Goal: Information Seeking & Learning: Check status

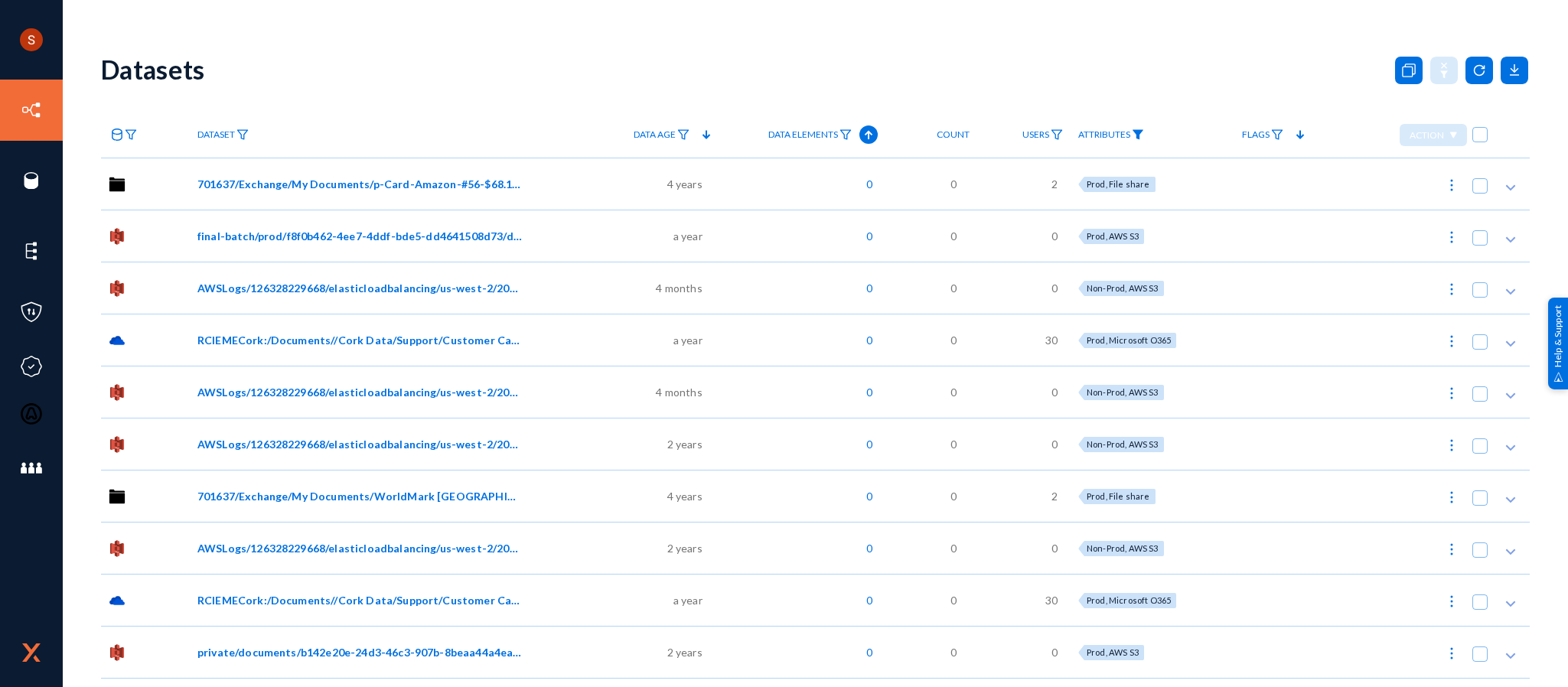
click at [1137, 140] on img at bounding box center [1138, 135] width 12 height 11
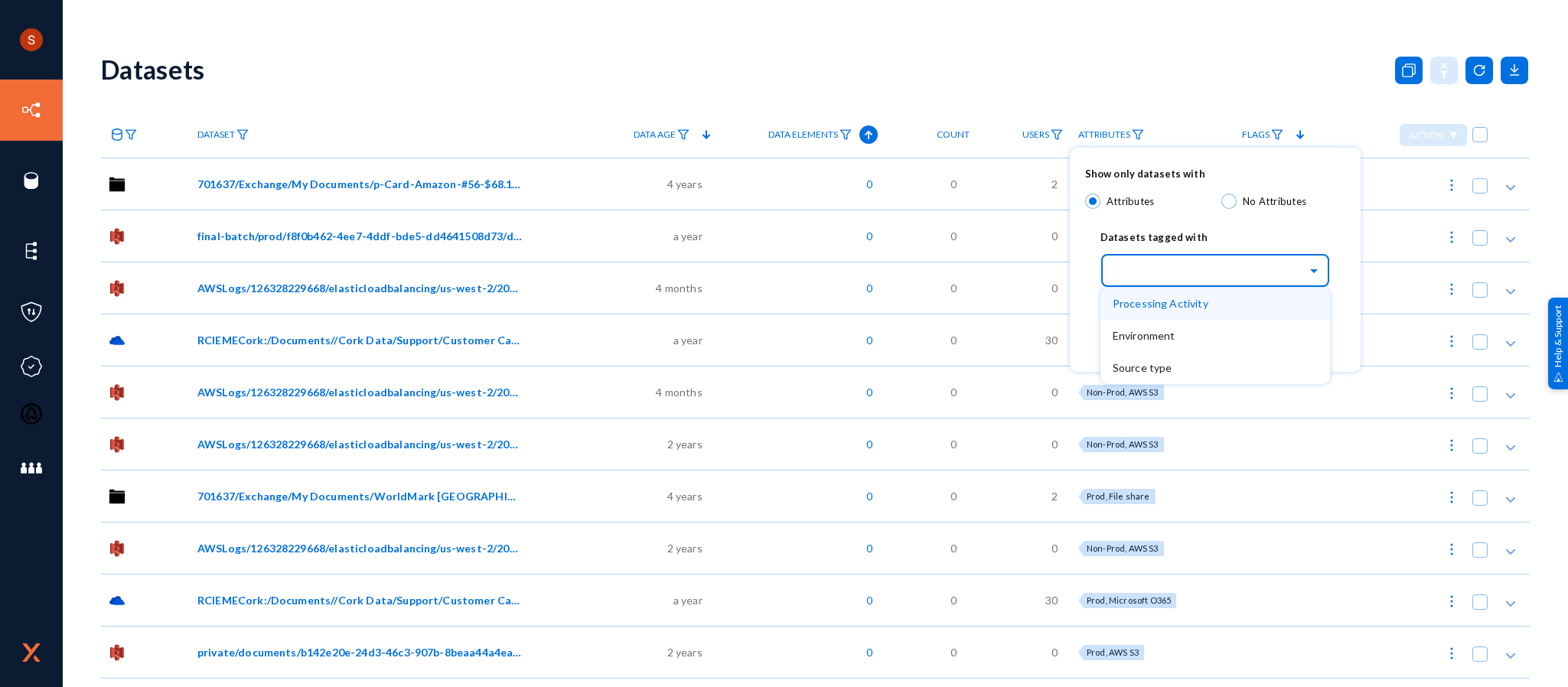
click at [1197, 273] on input "text" at bounding box center [1223, 270] width 214 height 26
click at [1192, 292] on div "Processing Activity" at bounding box center [1215, 303] width 230 height 32
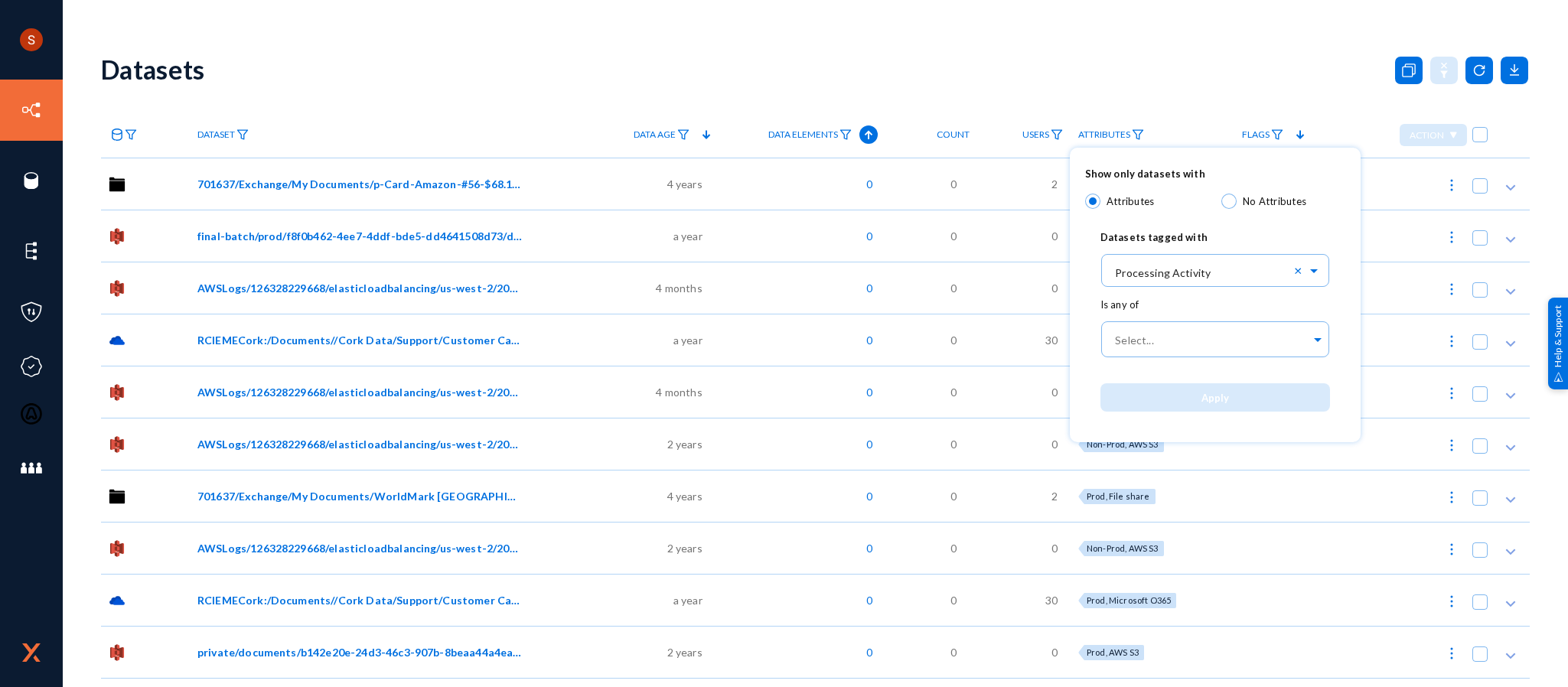
click at [1206, 223] on div "Datasets tagged with" at bounding box center [1215, 233] width 260 height 35
click at [1221, 277] on input "text" at bounding box center [1223, 270] width 214 height 26
click at [1247, 223] on div "Datasets tagged with" at bounding box center [1215, 233] width 260 height 35
click at [1198, 37] on div at bounding box center [784, 344] width 1568 height 687
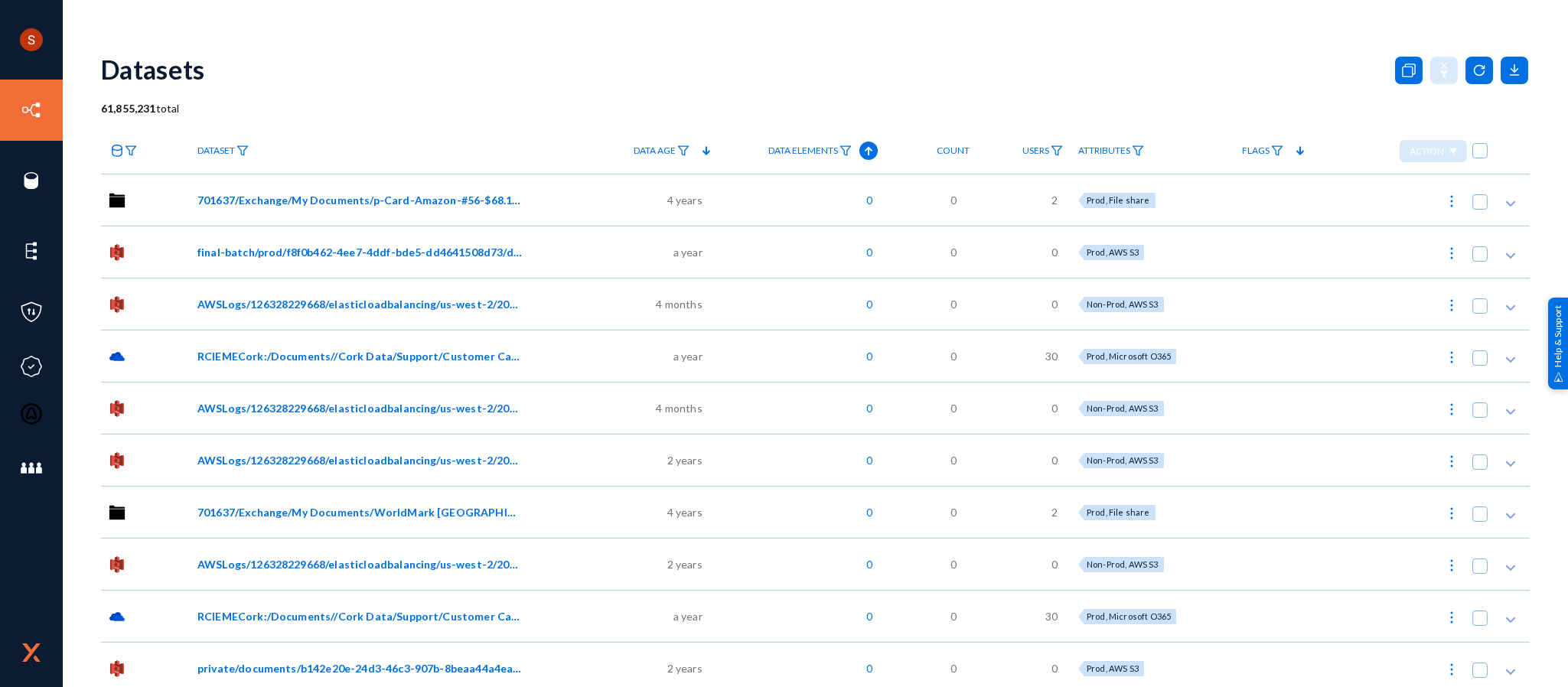
click at [1144, 162] on link "Attributes" at bounding box center [1110, 151] width 81 height 27
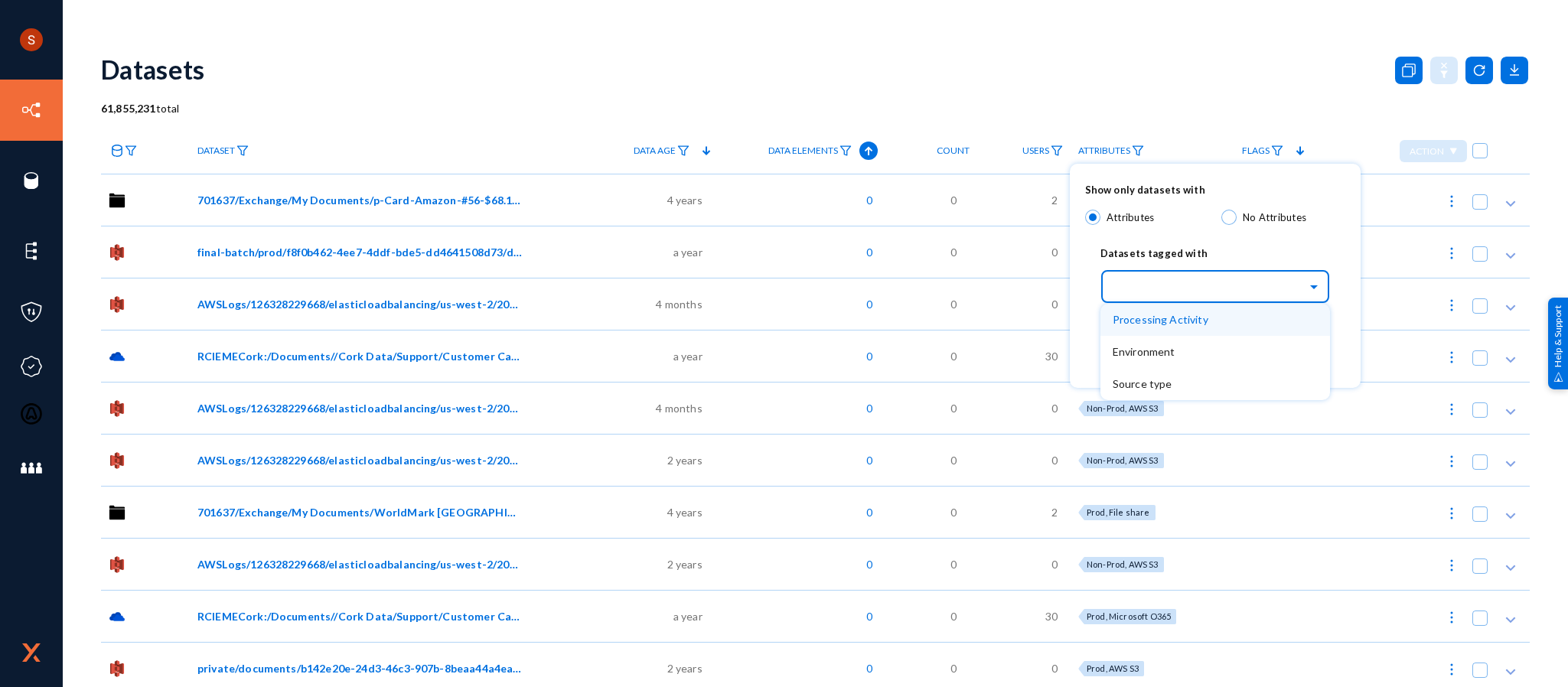
click at [1251, 296] on input "text" at bounding box center [1223, 287] width 214 height 26
click at [1221, 314] on div "Processing Activity" at bounding box center [1215, 320] width 230 height 32
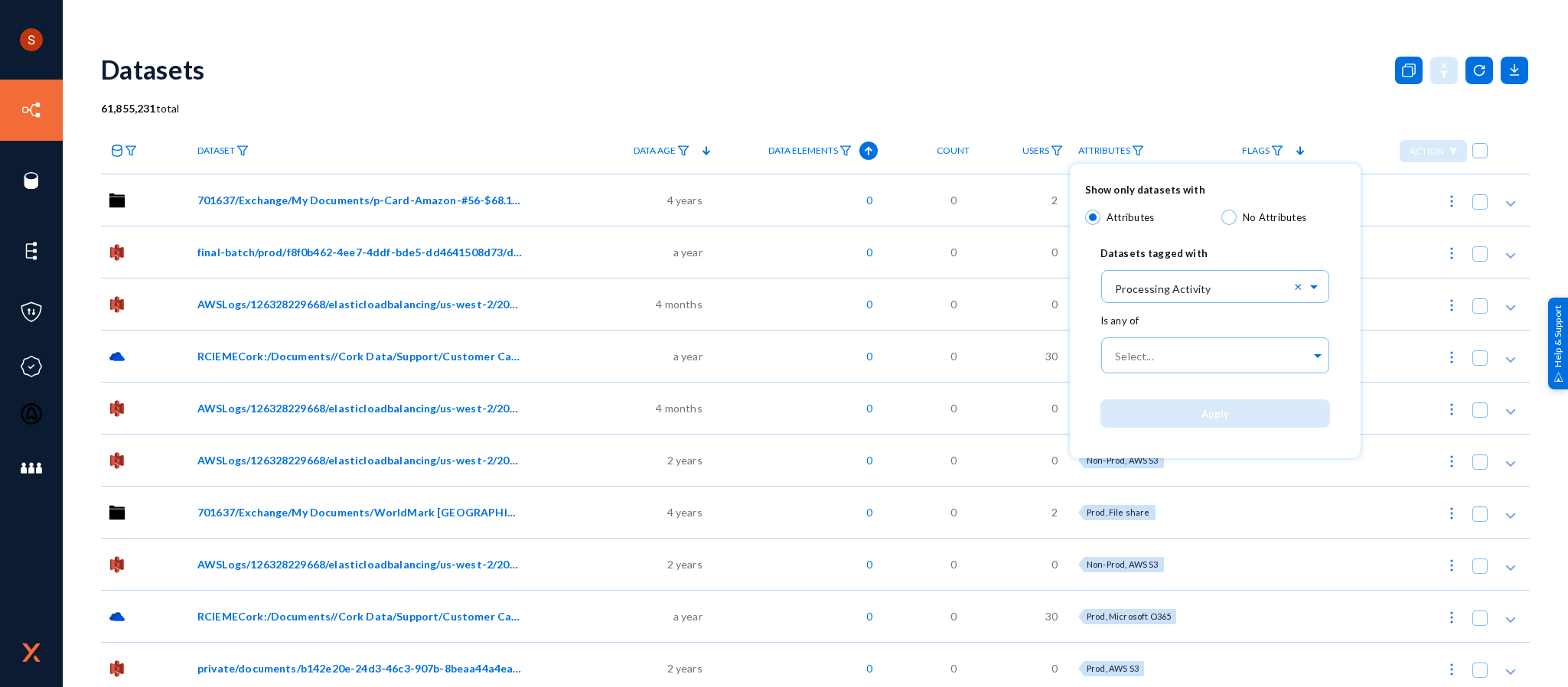
click at [1042, 30] on div at bounding box center [784, 344] width 1568 height 687
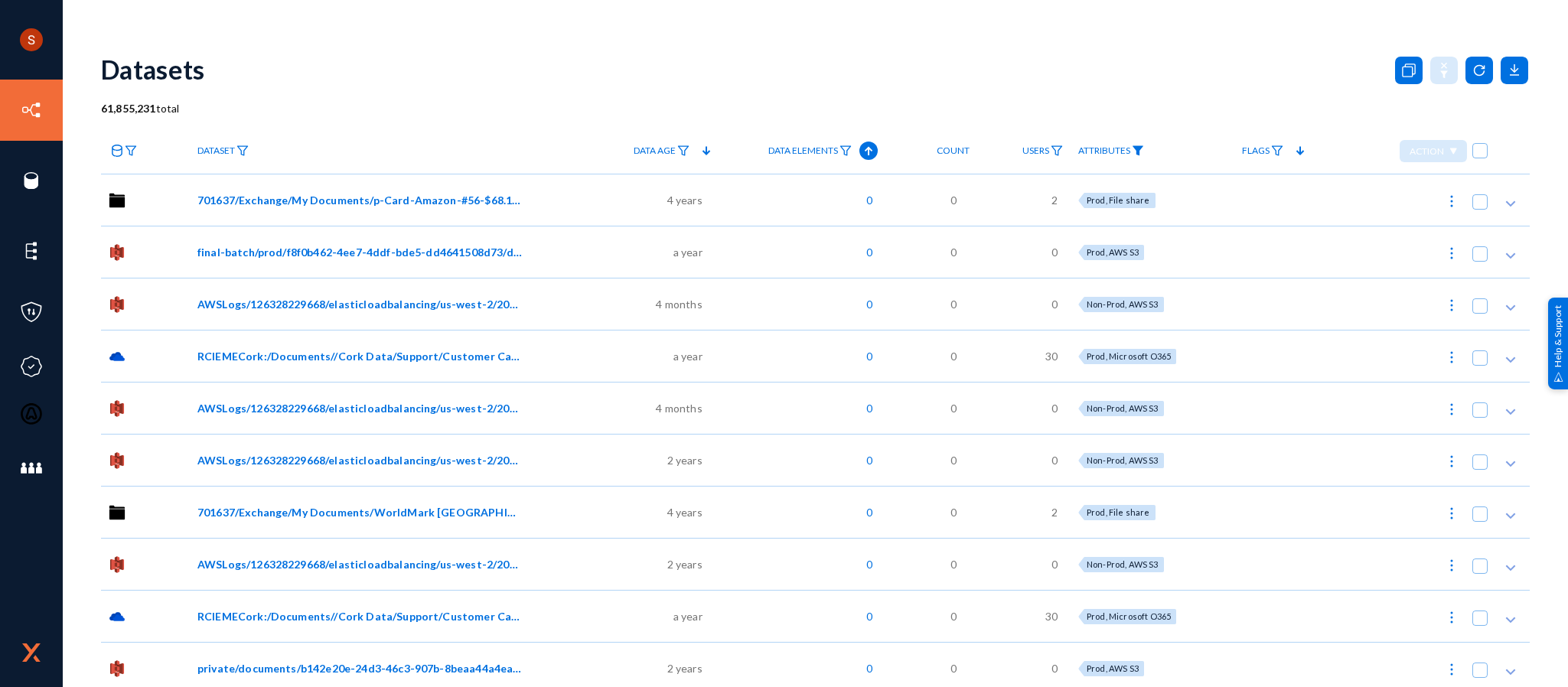
click at [1141, 146] on img at bounding box center [1138, 151] width 12 height 11
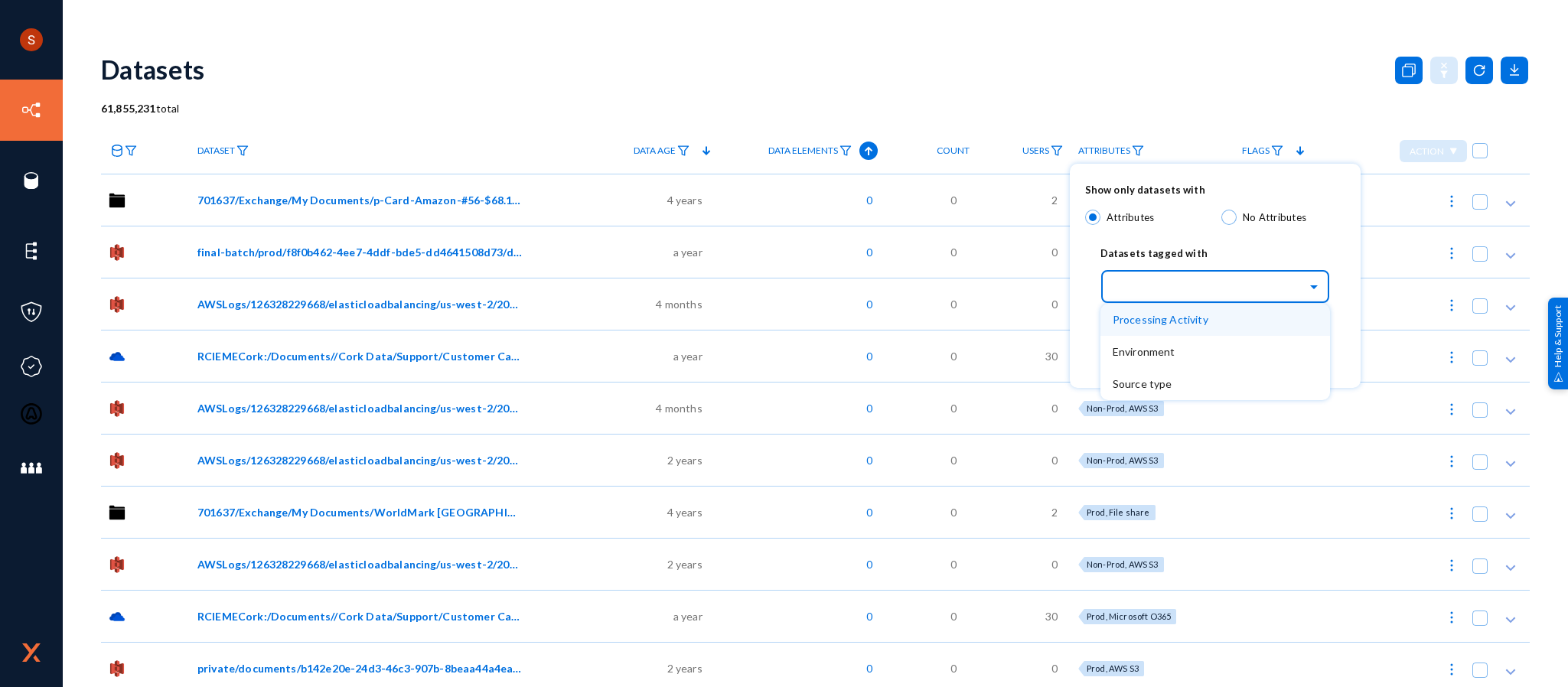
click at [1229, 301] on div "Select..." at bounding box center [1215, 285] width 230 height 39
click at [1221, 310] on div "Processing Activity" at bounding box center [1215, 320] width 230 height 32
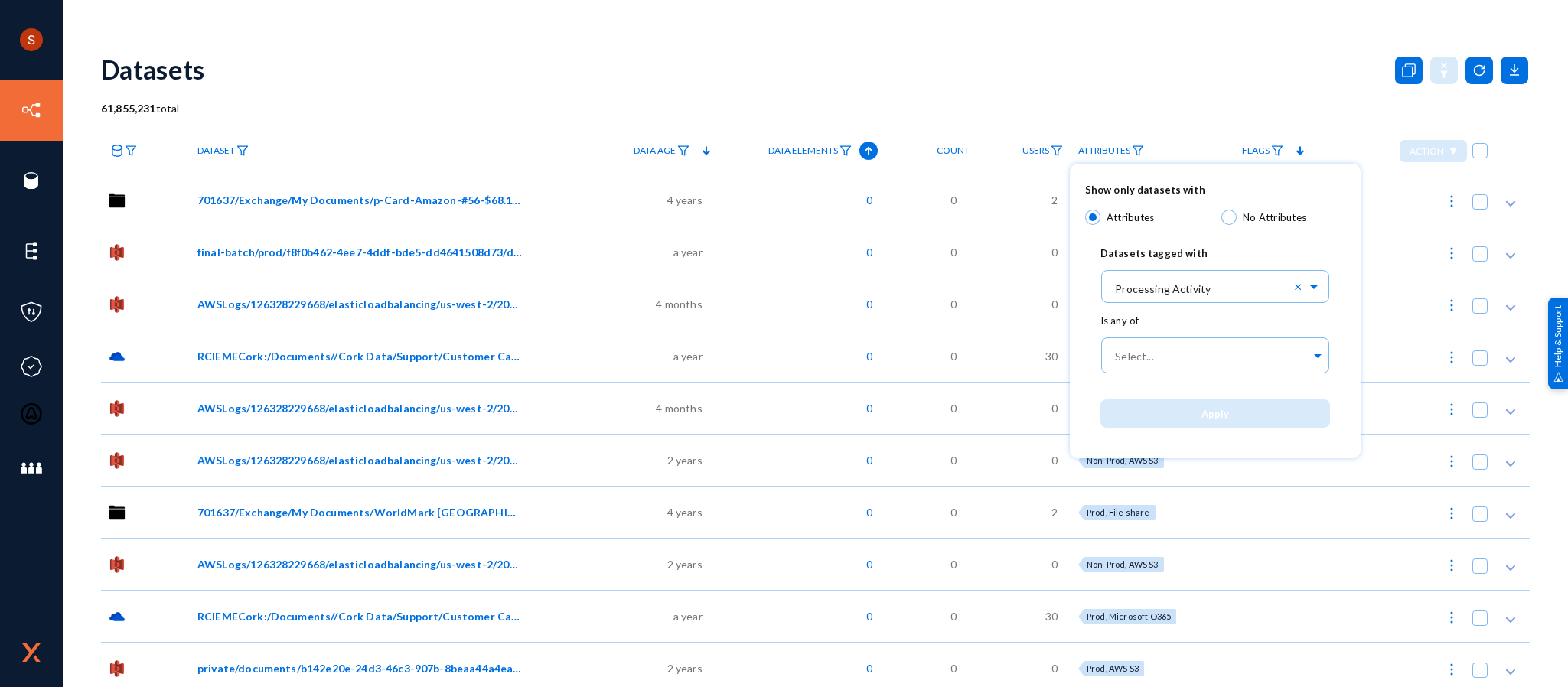
click at [1563, 110] on div at bounding box center [784, 344] width 1568 height 687
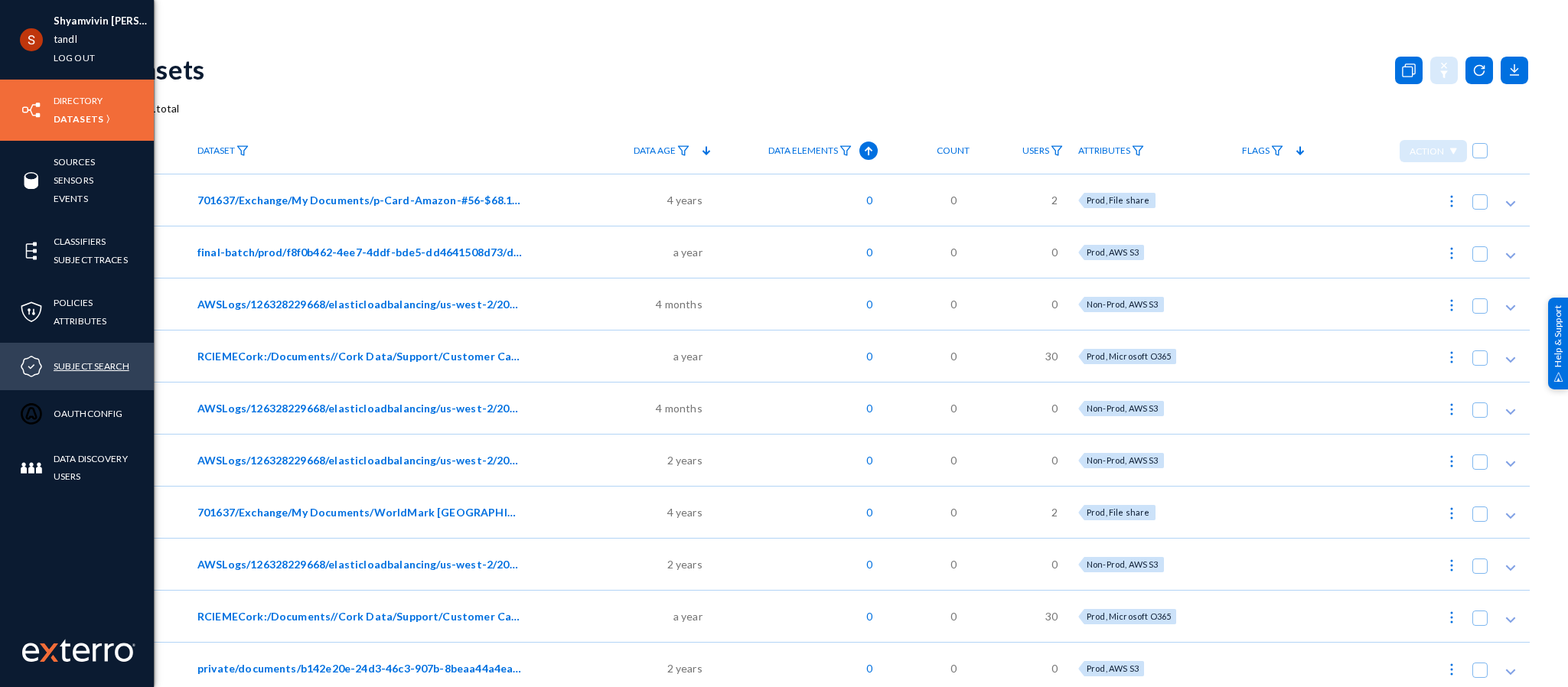
click at [82, 357] on link "Subject Search" at bounding box center [92, 366] width 76 height 18
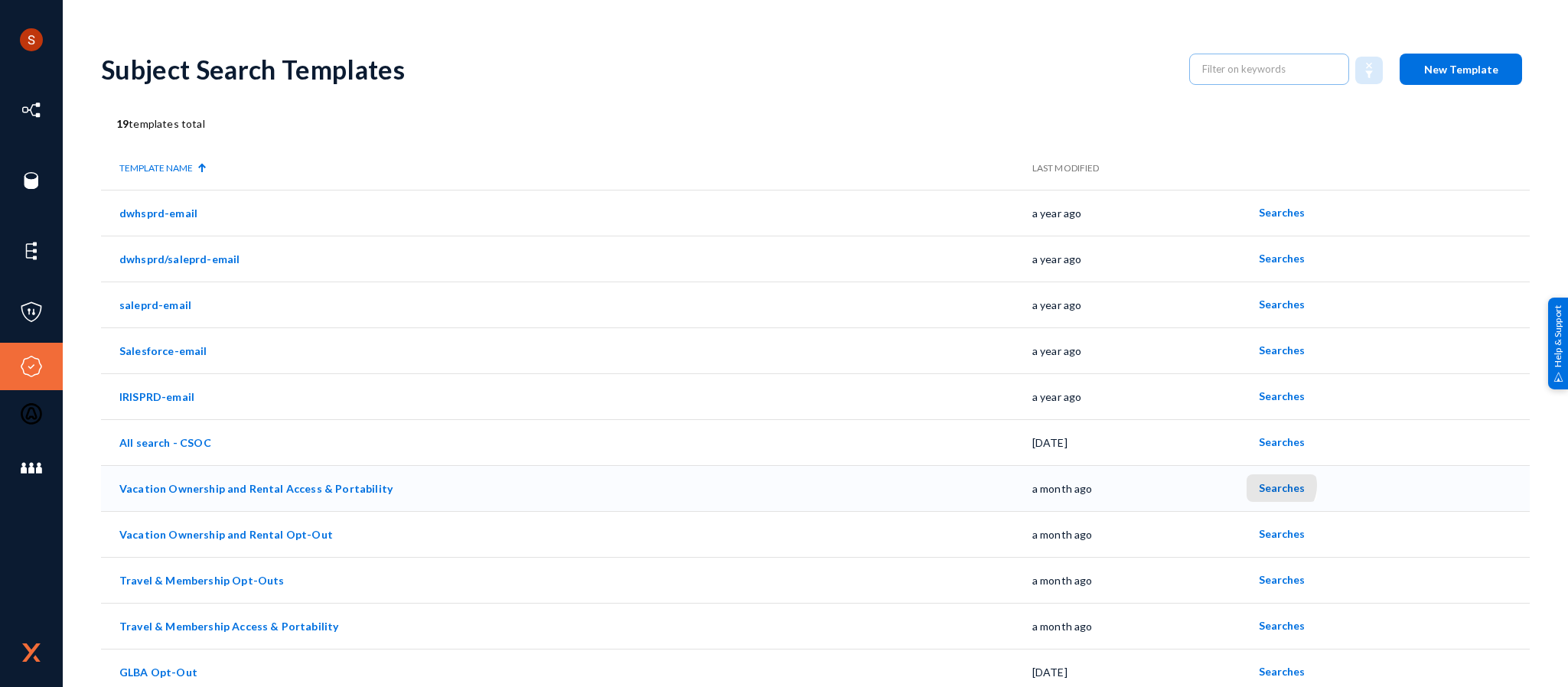
click at [1269, 485] on span "Searches" at bounding box center [1282, 488] width 46 height 13
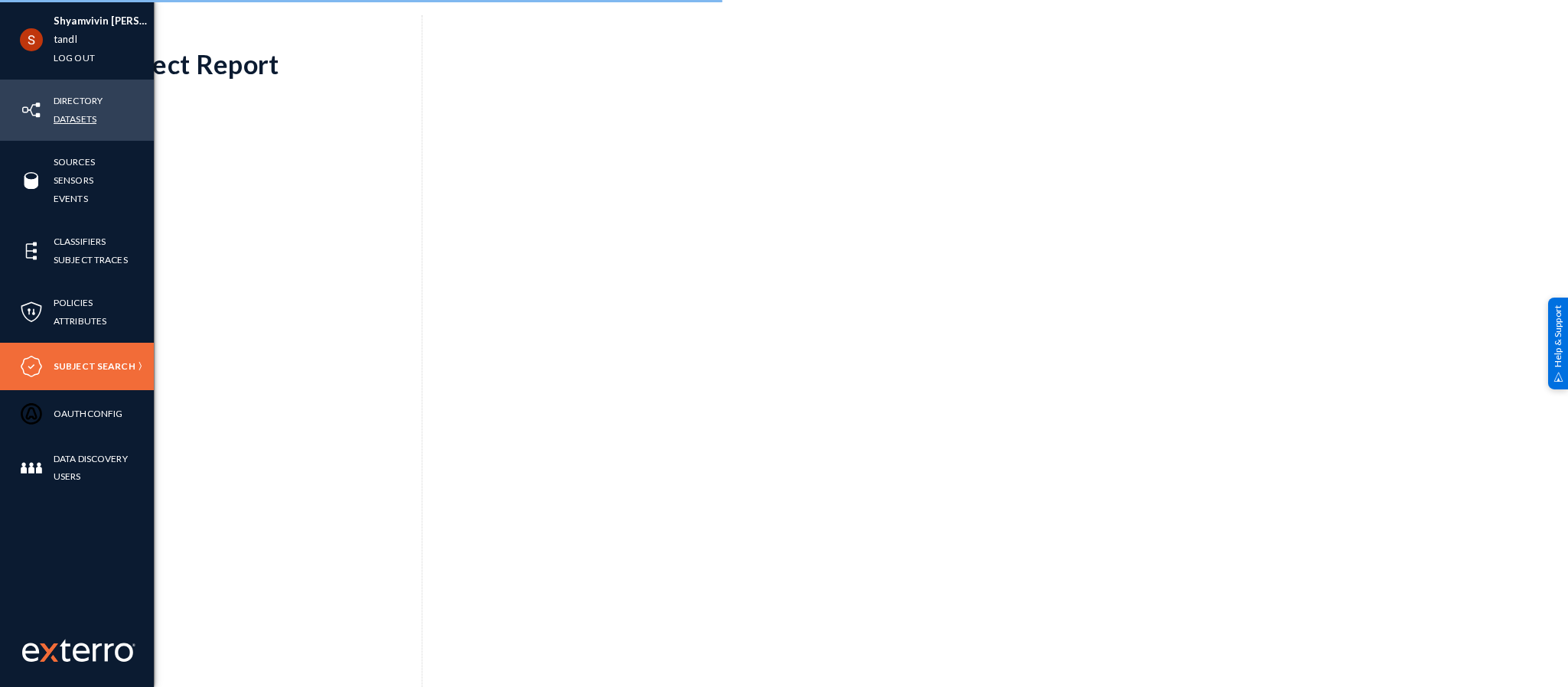
click at [64, 116] on link "Datasets" at bounding box center [76, 119] width 43 height 18
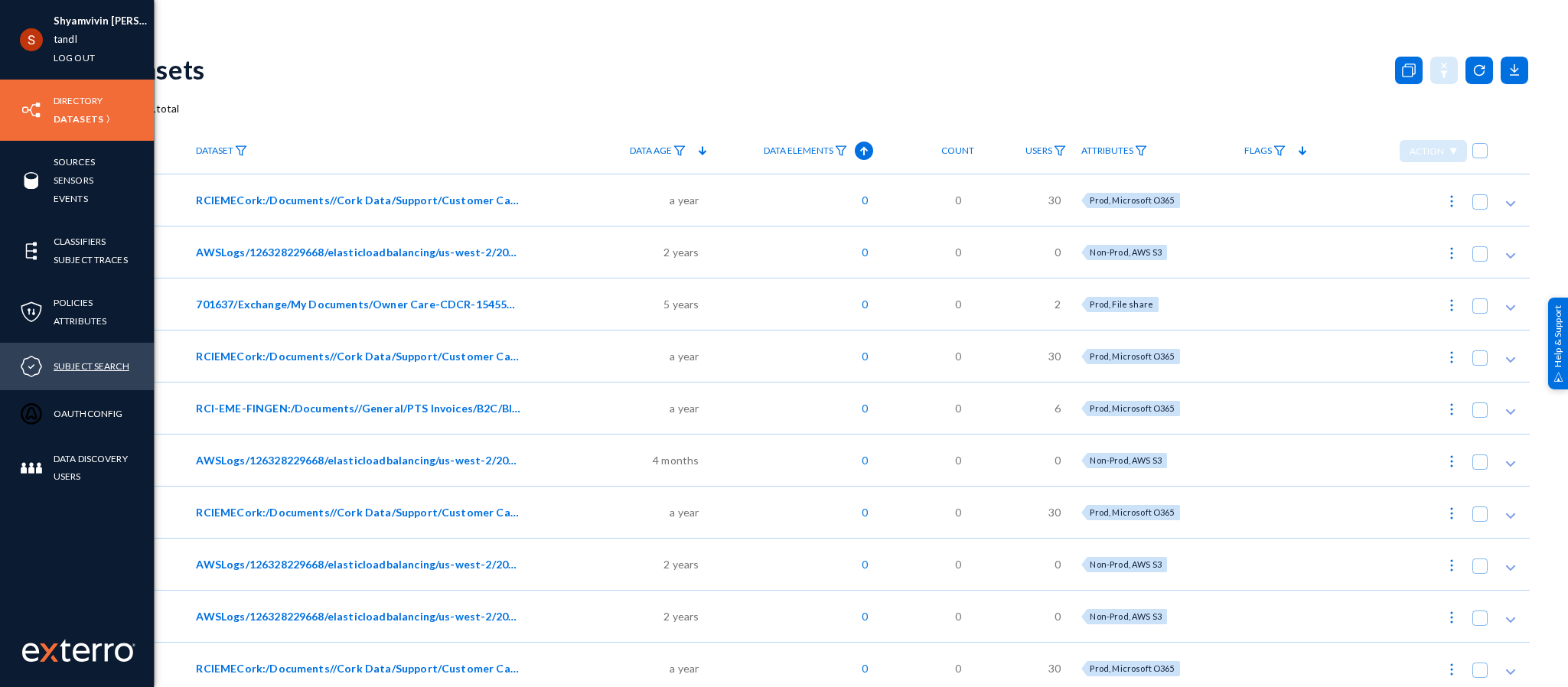
click at [81, 368] on link "Subject Search" at bounding box center [92, 366] width 76 height 18
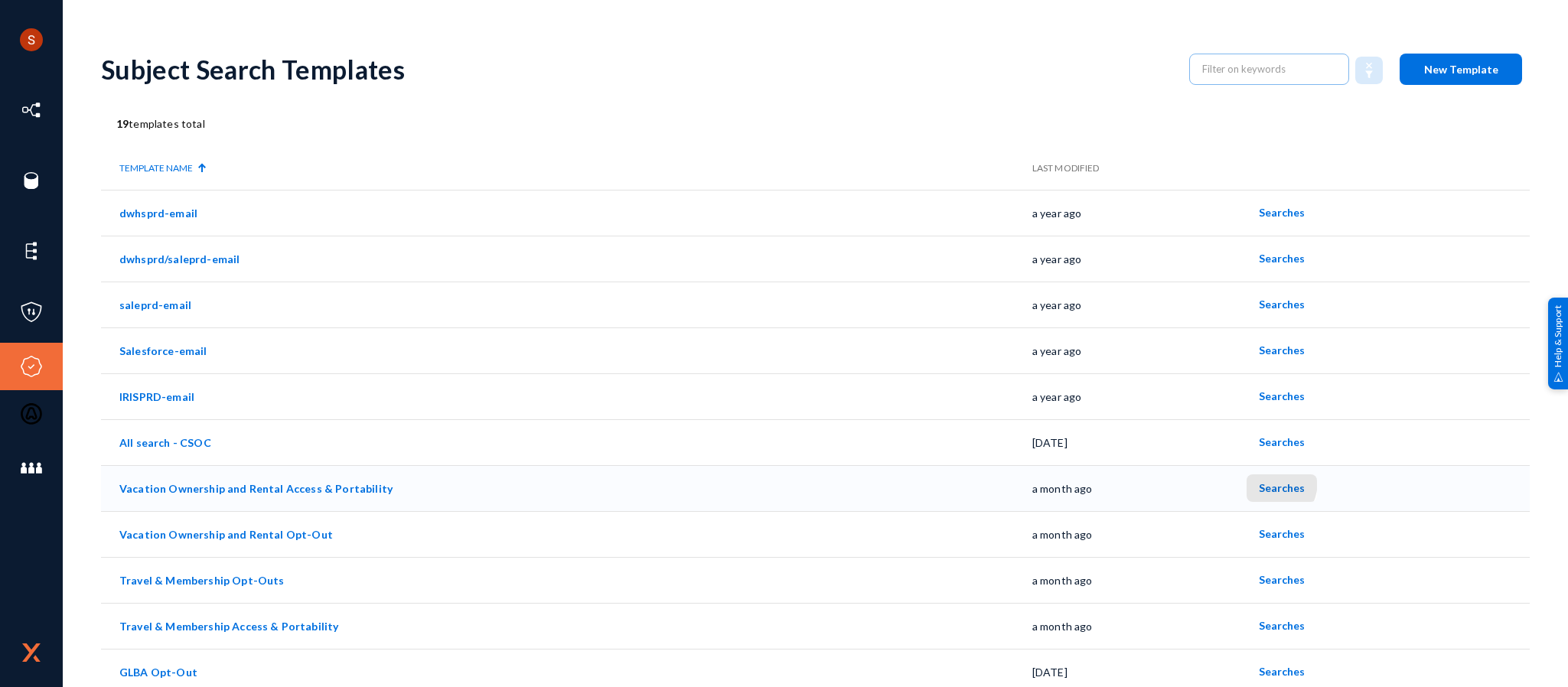
click at [1259, 481] on span "Searches" at bounding box center [1282, 488] width 46 height 13
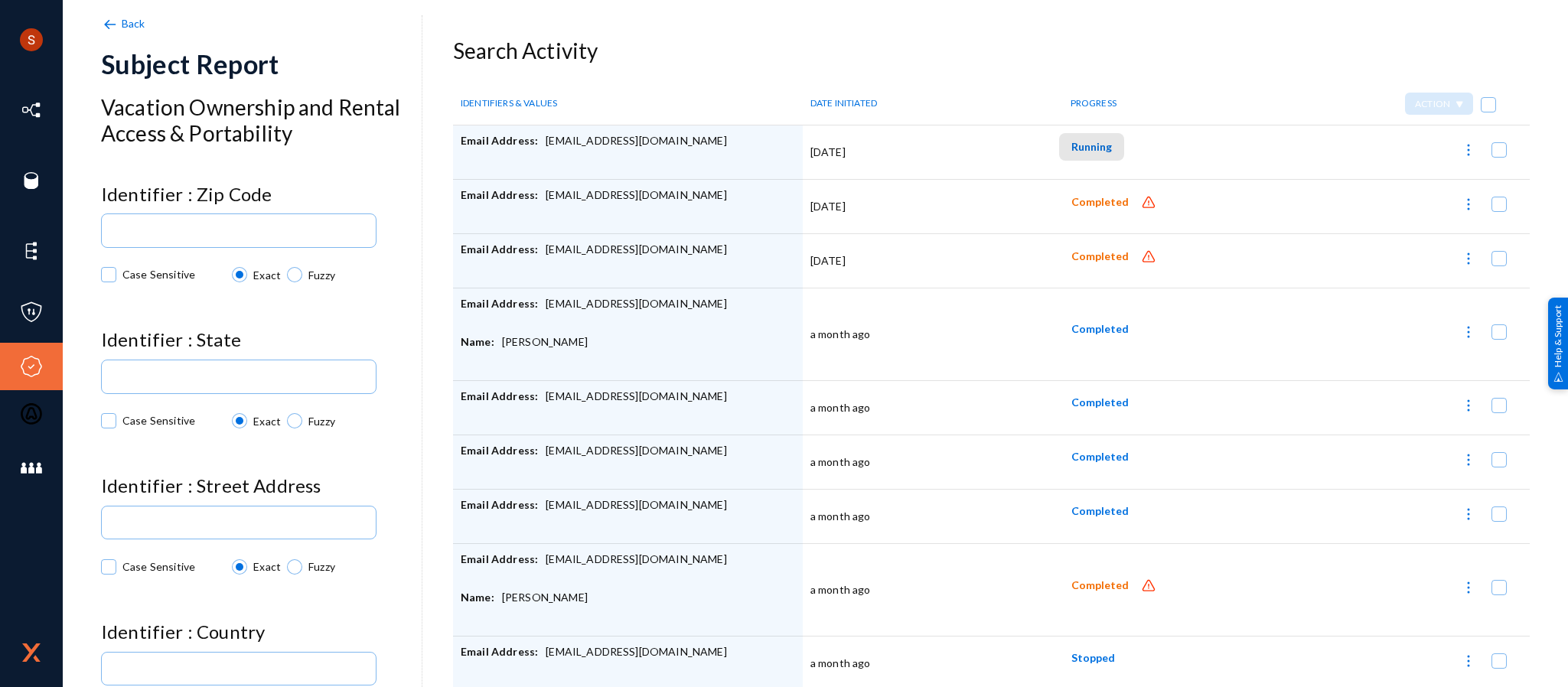
click at [1077, 145] on span "Running" at bounding box center [1091, 146] width 41 height 13
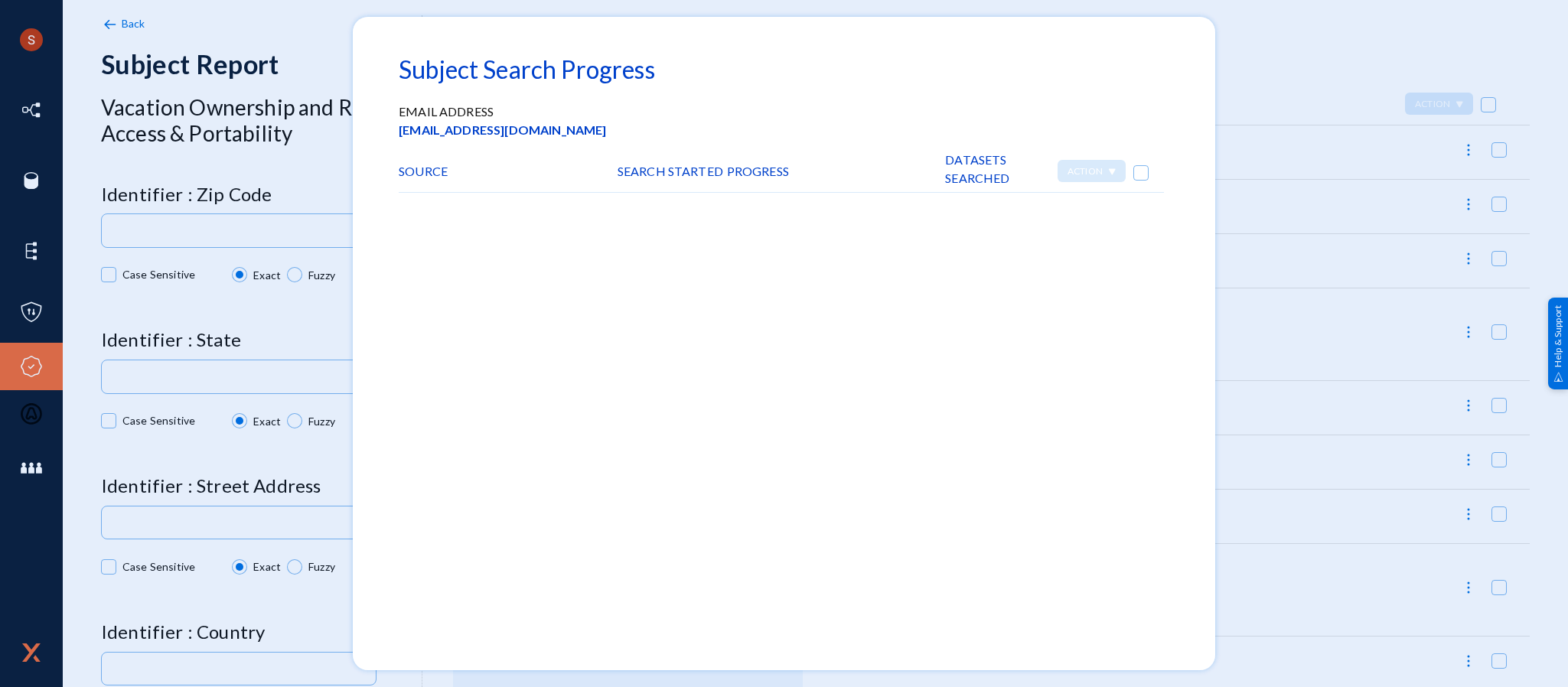
click at [1300, 80] on div at bounding box center [784, 344] width 1568 height 687
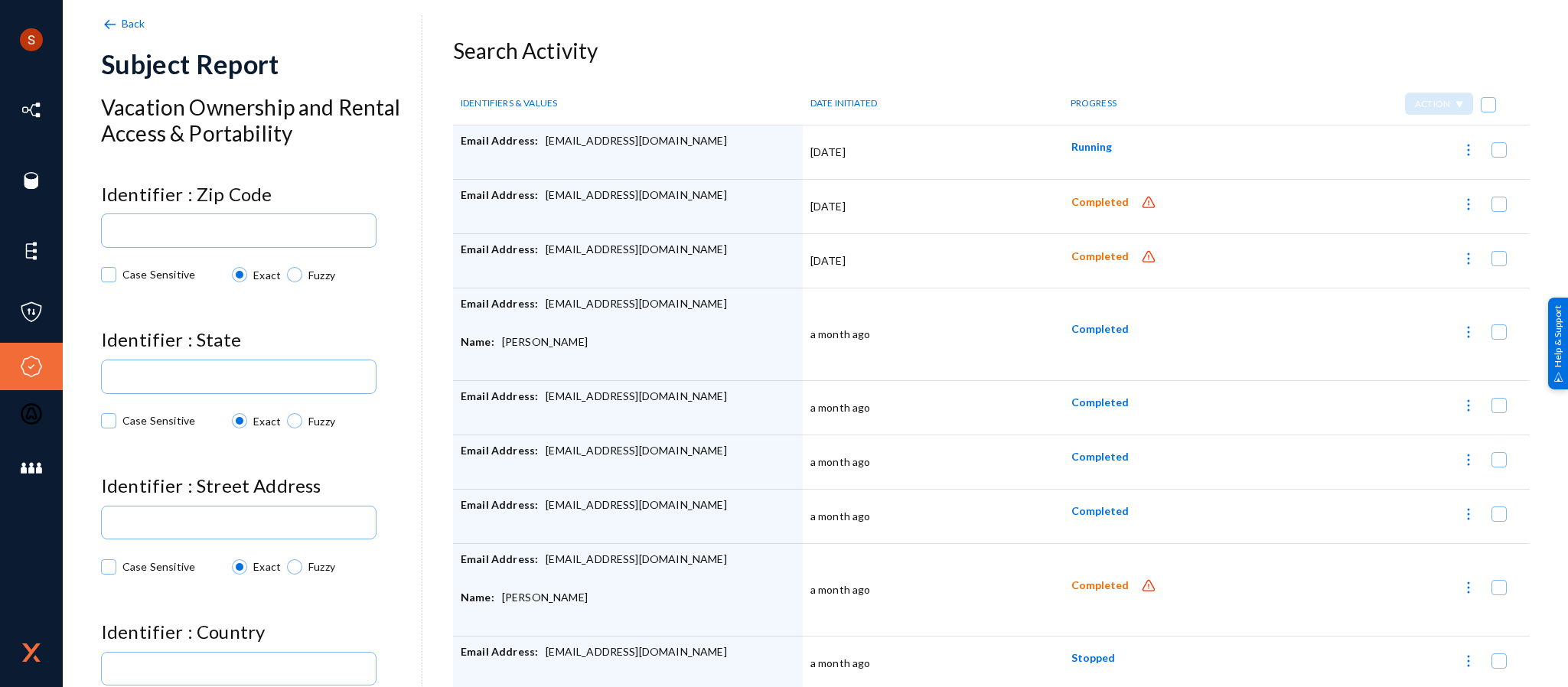
click at [1304, 106] on div "Action" at bounding box center [1389, 103] width 243 height 22
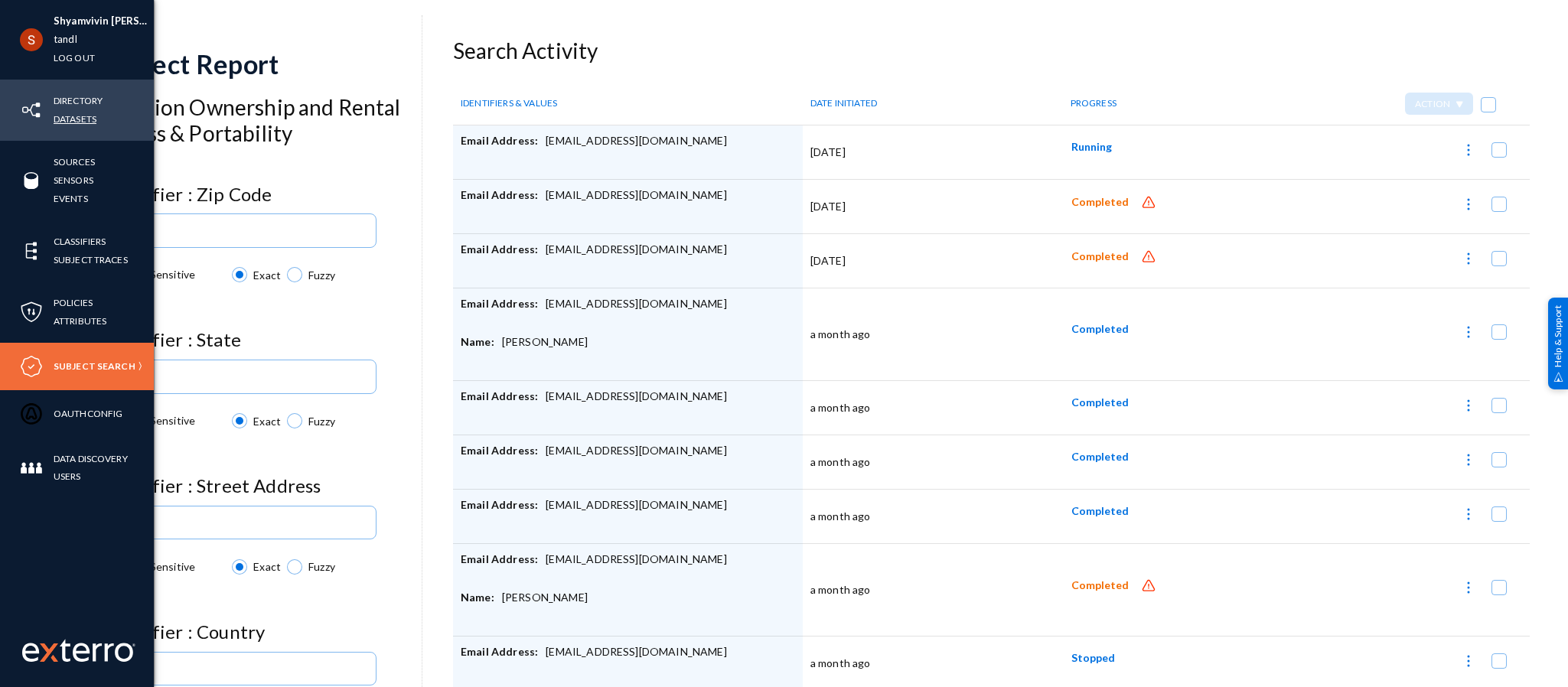
click at [78, 118] on link "Datasets" at bounding box center [76, 119] width 43 height 18
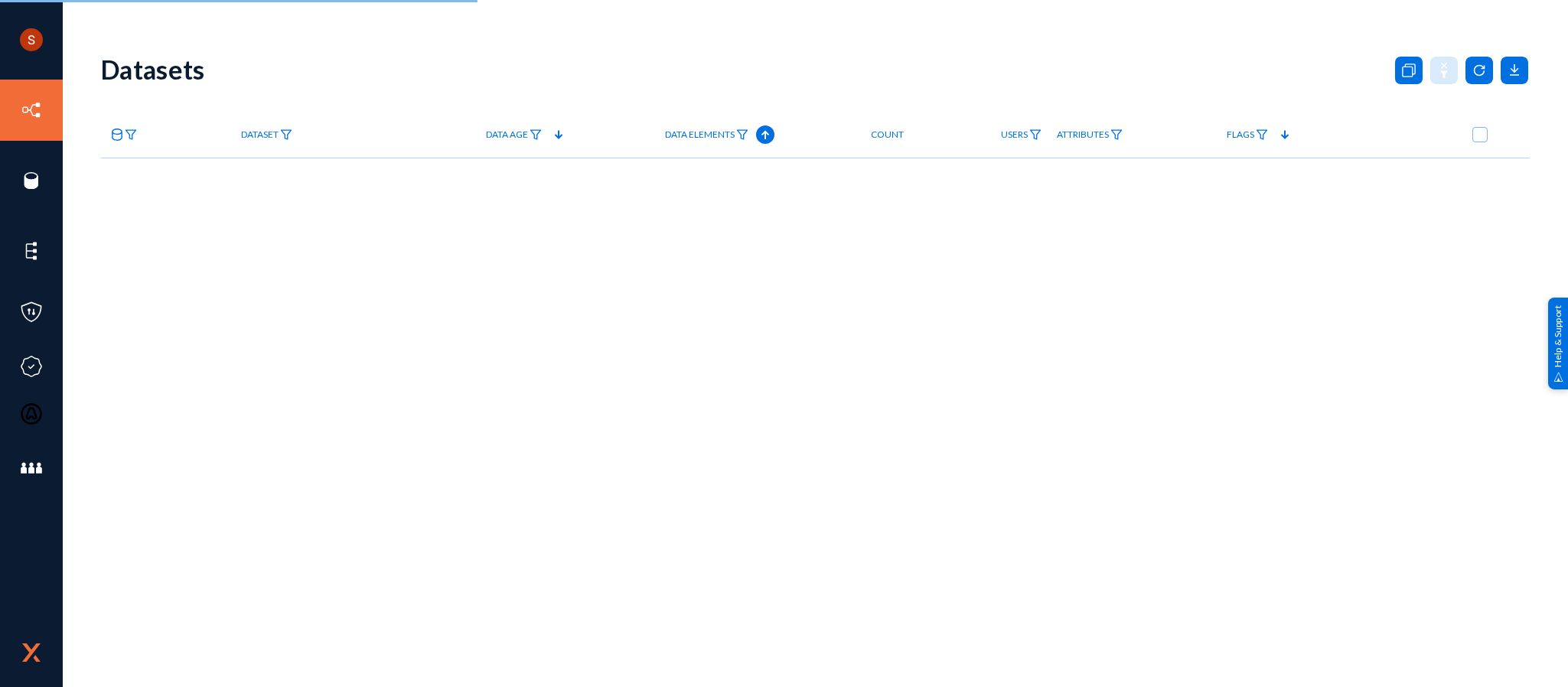
click at [1130, 136] on link "Attributes" at bounding box center [1089, 135] width 81 height 27
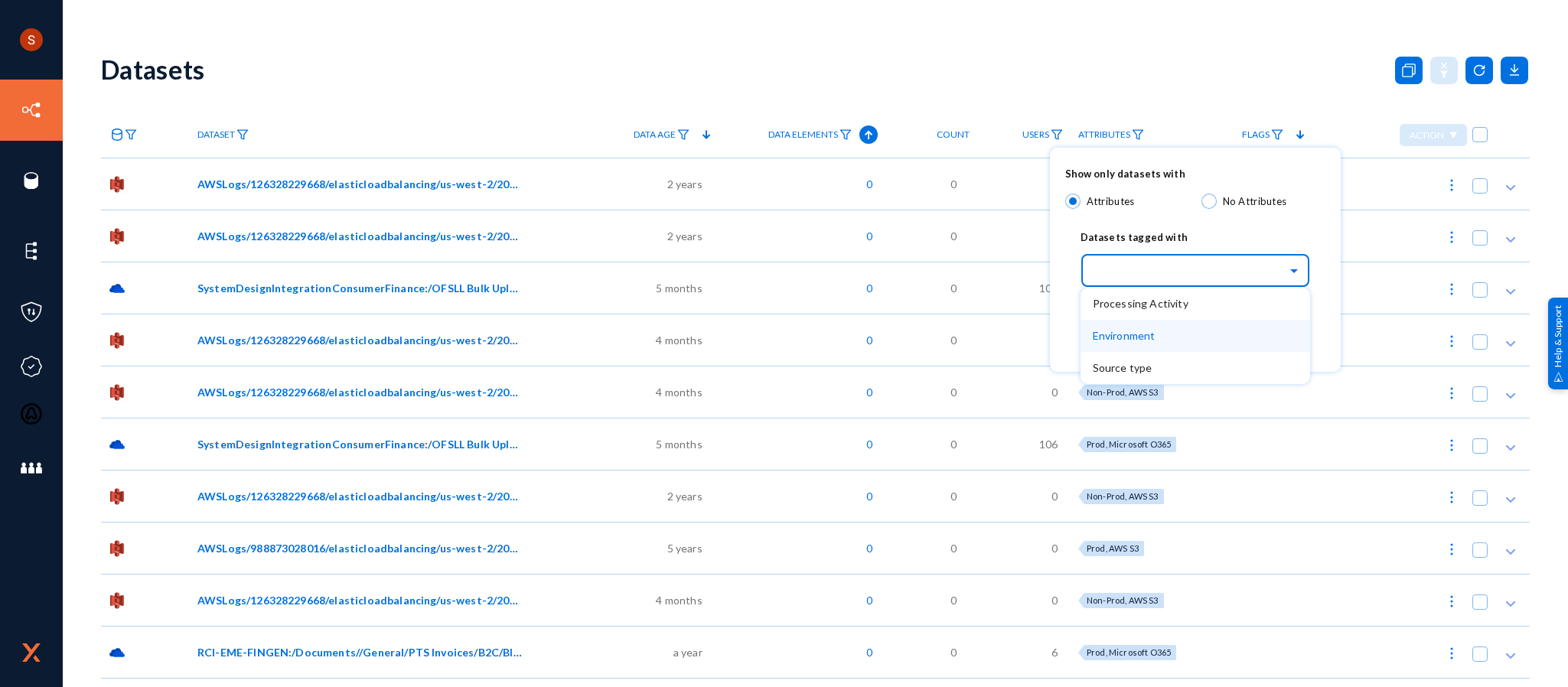
click at [1197, 320] on div "Environment" at bounding box center [1195, 336] width 230 height 32
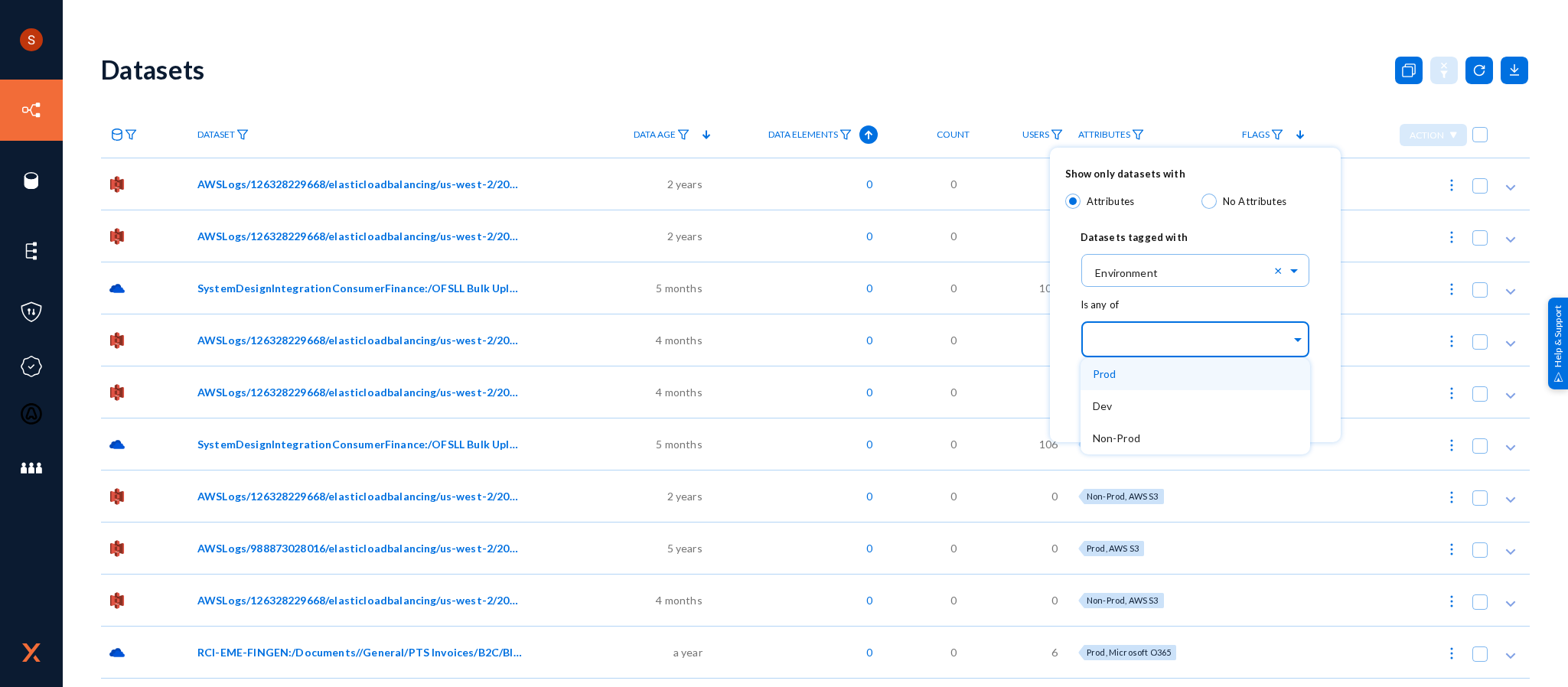
click at [1194, 351] on div at bounding box center [1191, 340] width 198 height 26
